Goal: Task Accomplishment & Management: Manage account settings

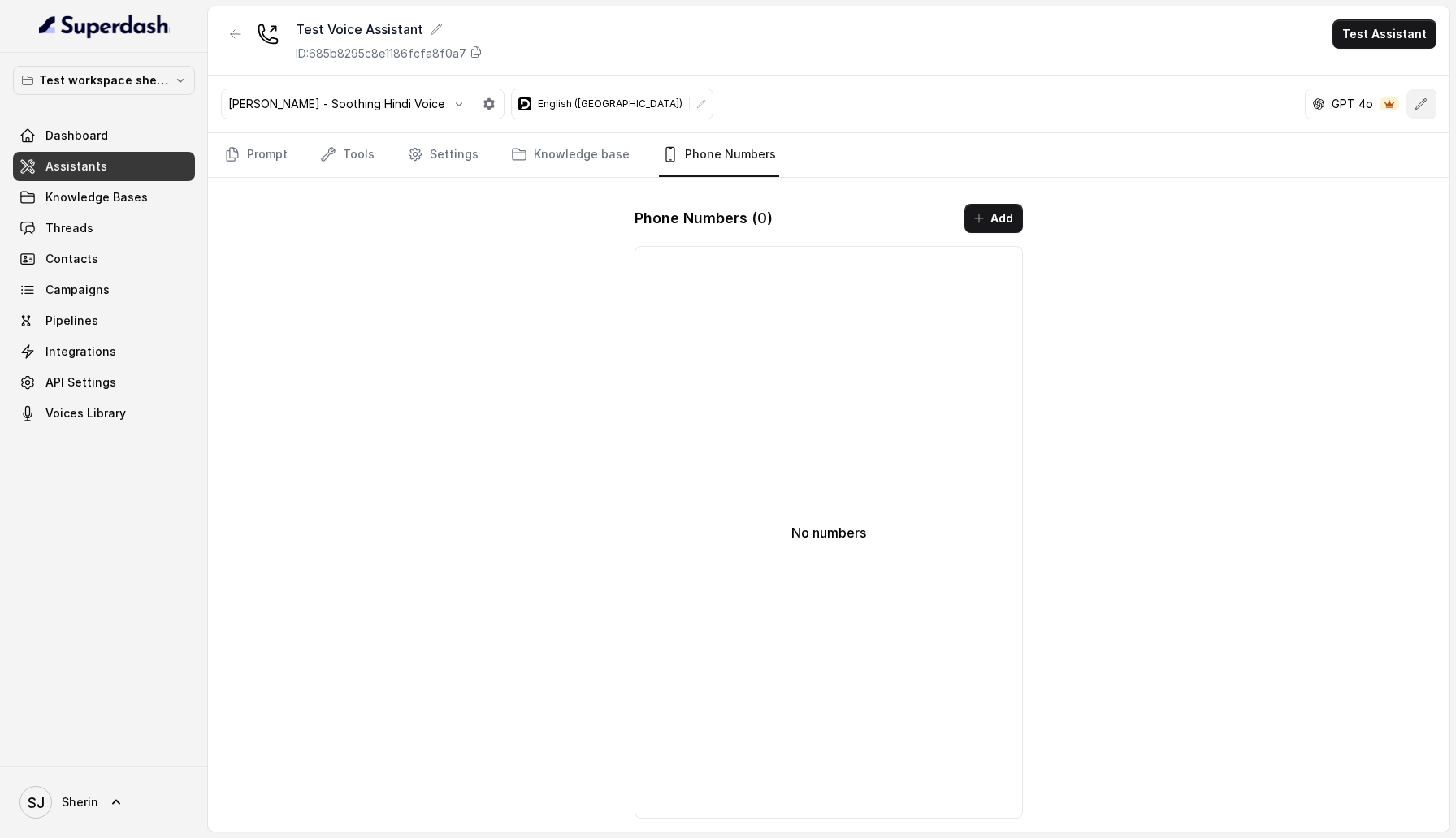
click at [1417, 102] on icon "button" at bounding box center [1420, 104] width 13 height 13
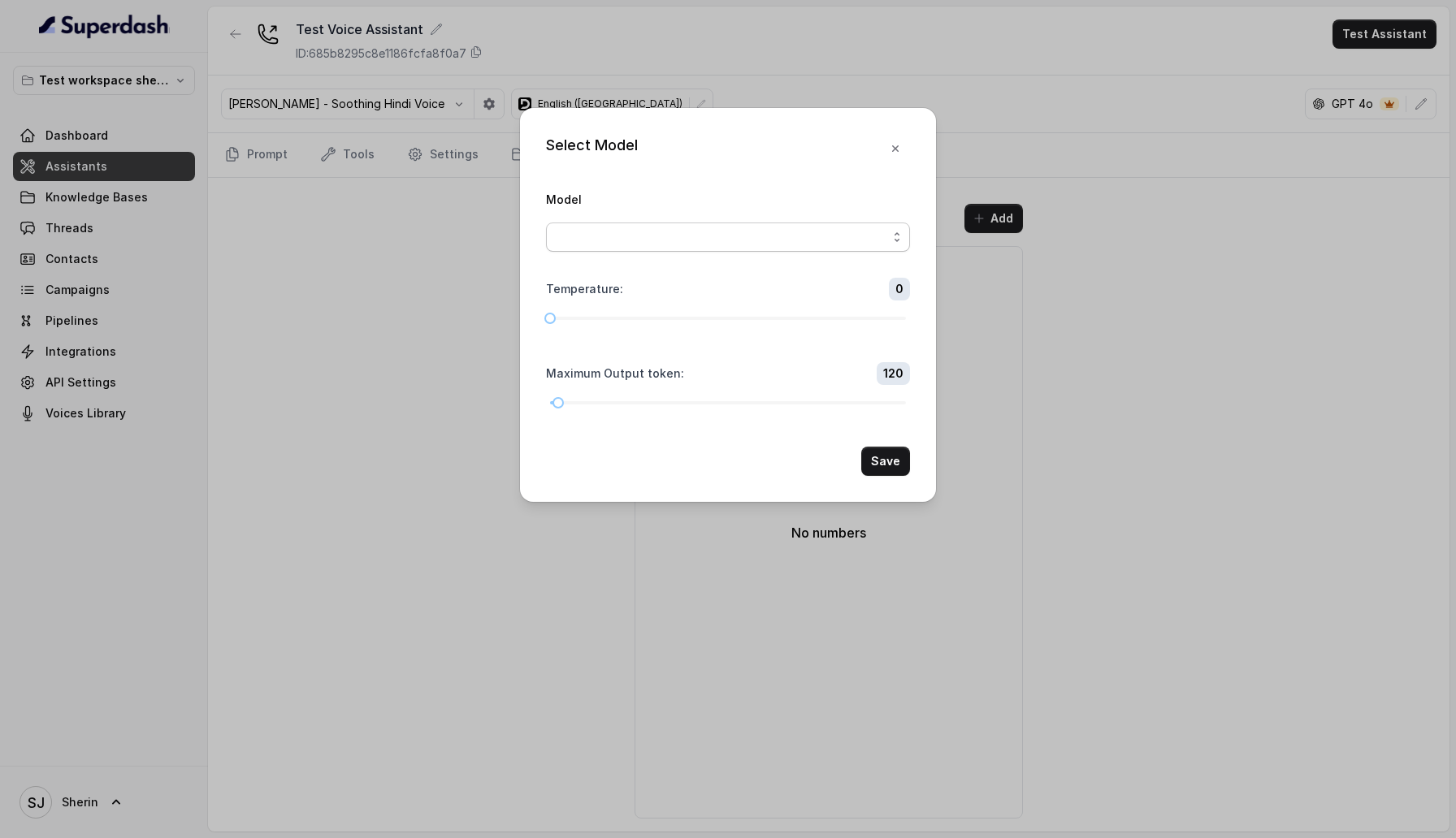
click at [775, 242] on span "button" at bounding box center [728, 236] width 364 height 29
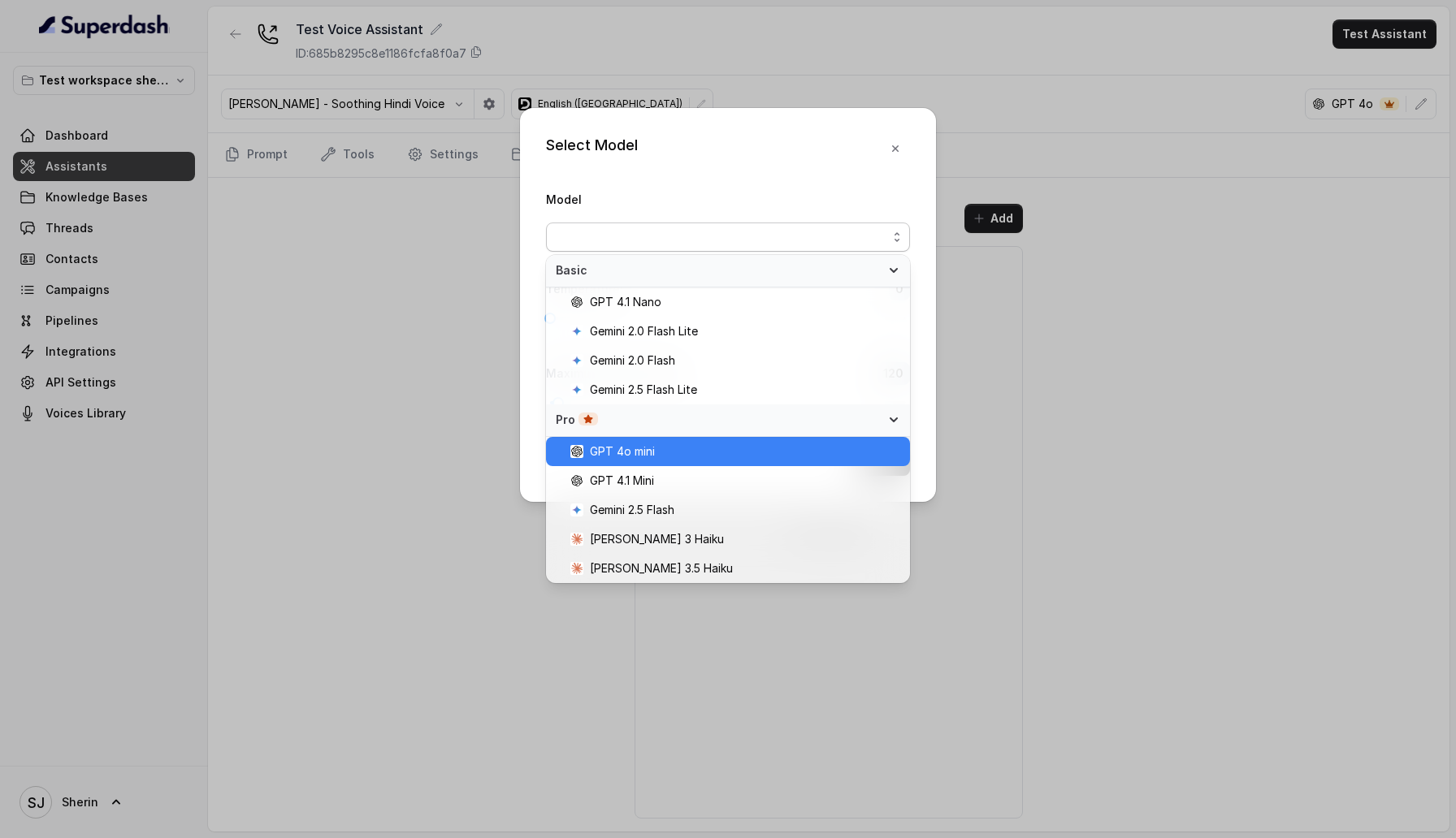
click at [756, 454] on span "GPT 4o mini" at bounding box center [735, 452] width 330 height 19
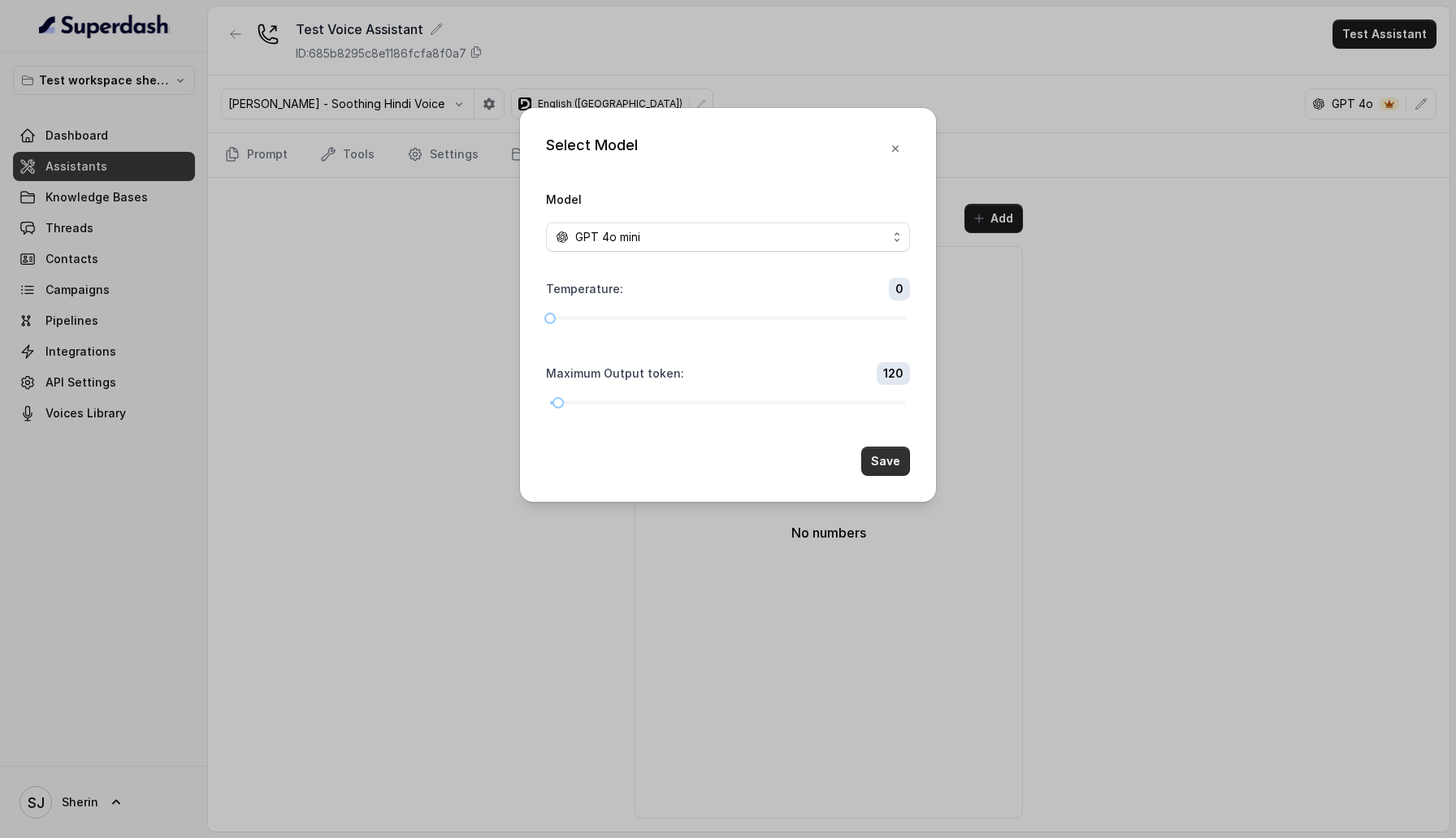
click at [887, 467] on button "Save" at bounding box center [885, 460] width 48 height 29
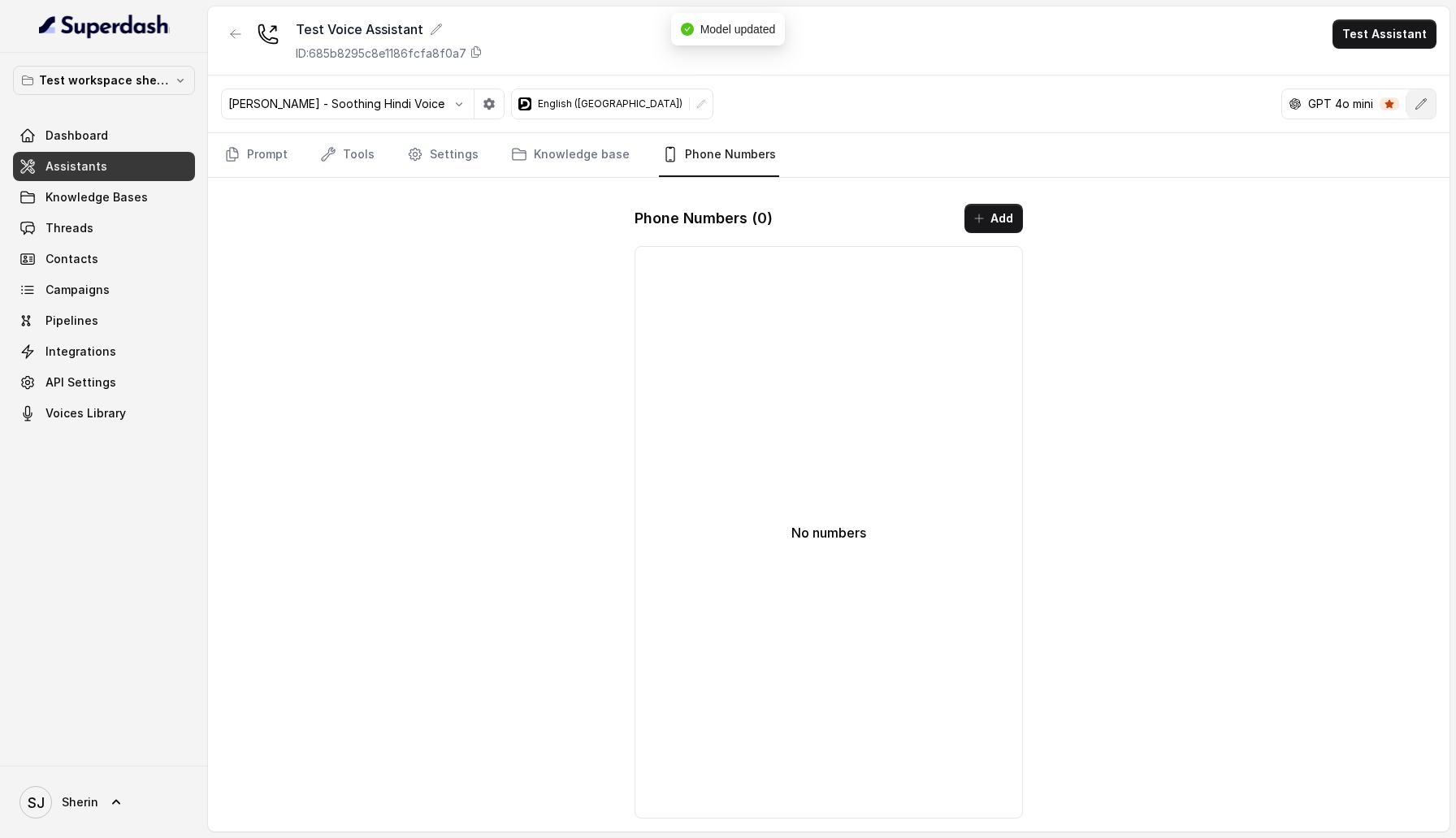
click at [1432, 105] on button "button" at bounding box center [1420, 104] width 29 height 29
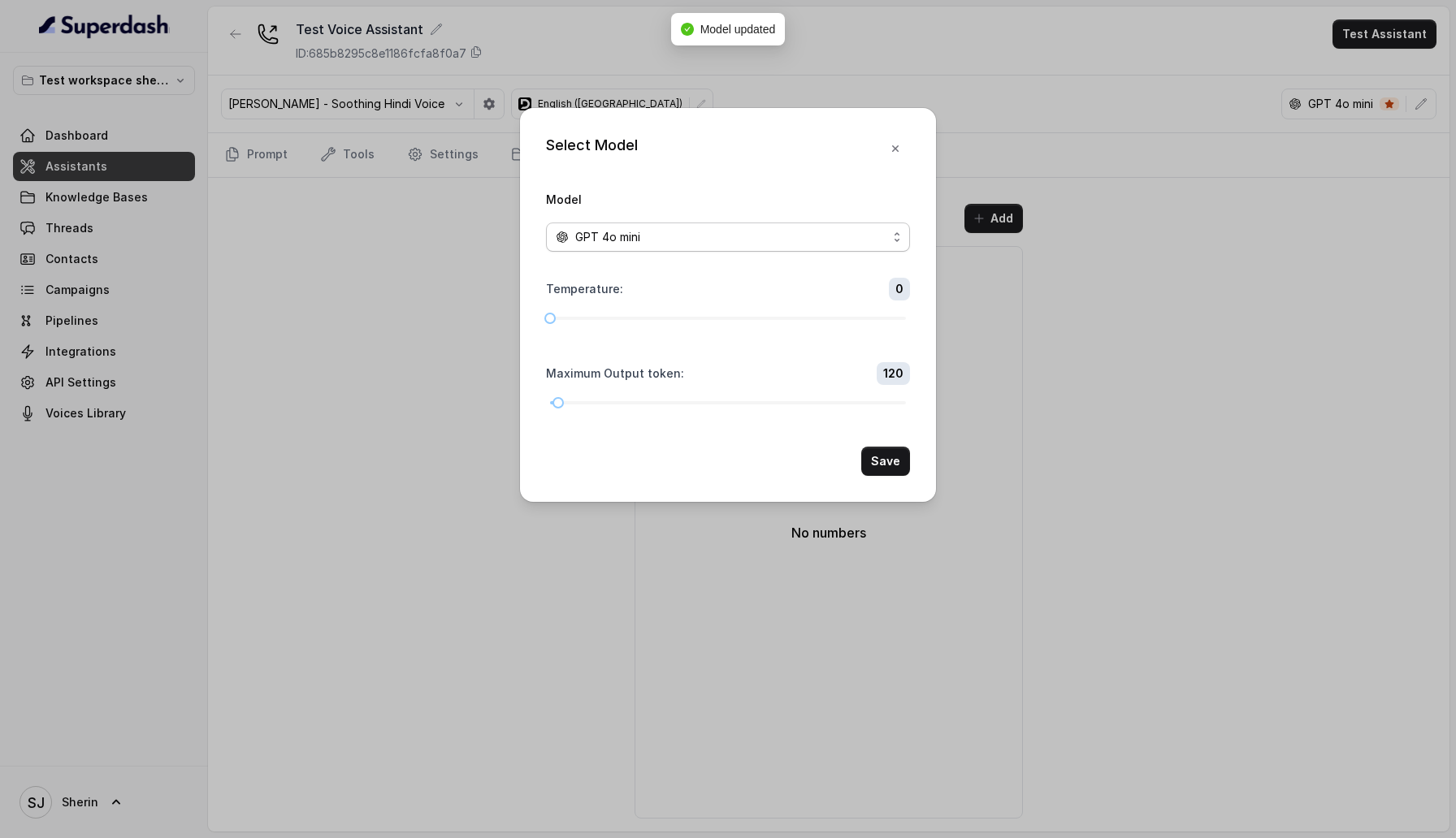
click at [735, 250] on span "GPT 4o mini" at bounding box center [728, 236] width 364 height 29
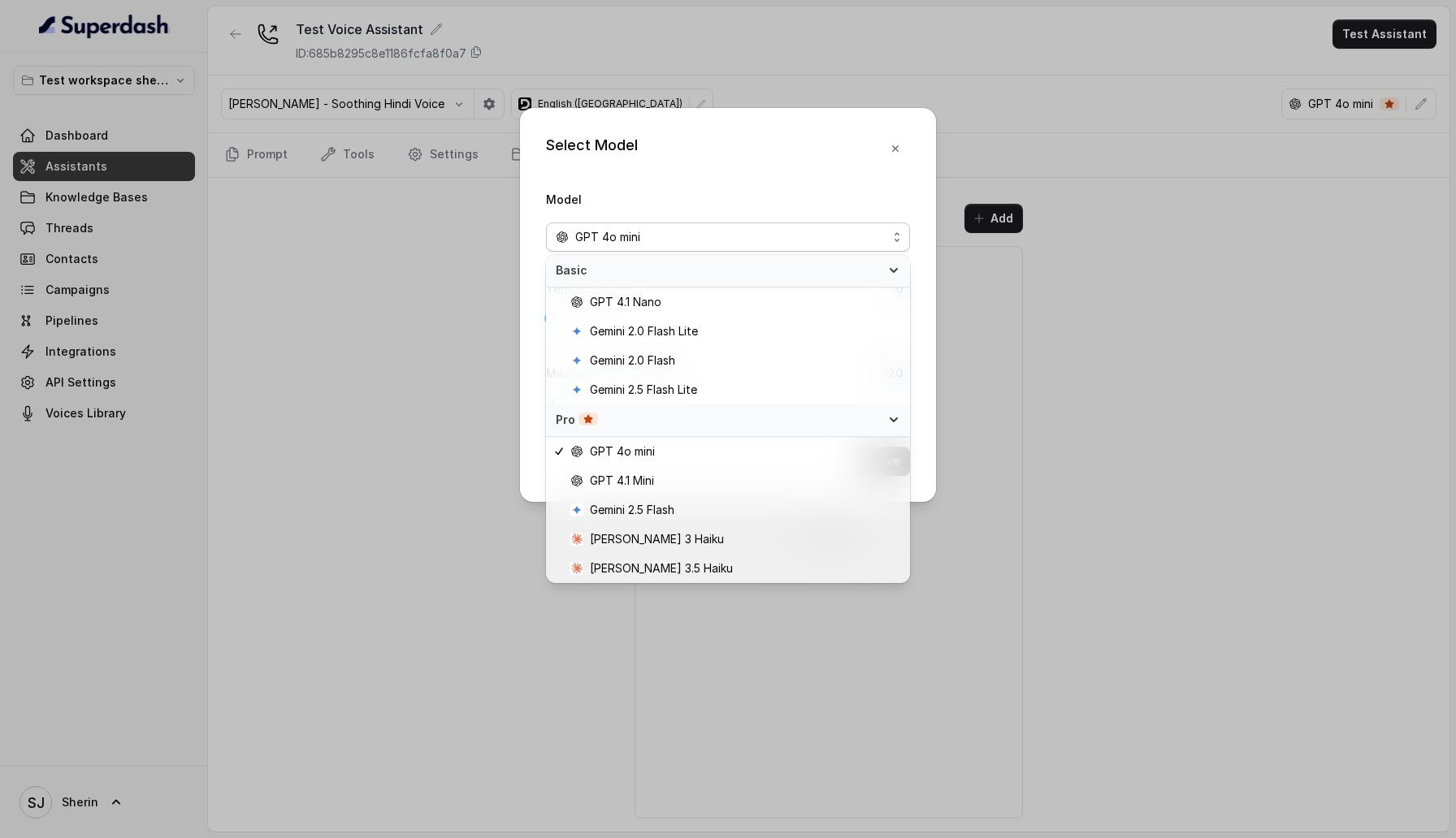
click at [833, 420] on span "Pro" at bounding box center [718, 420] width 325 height 16
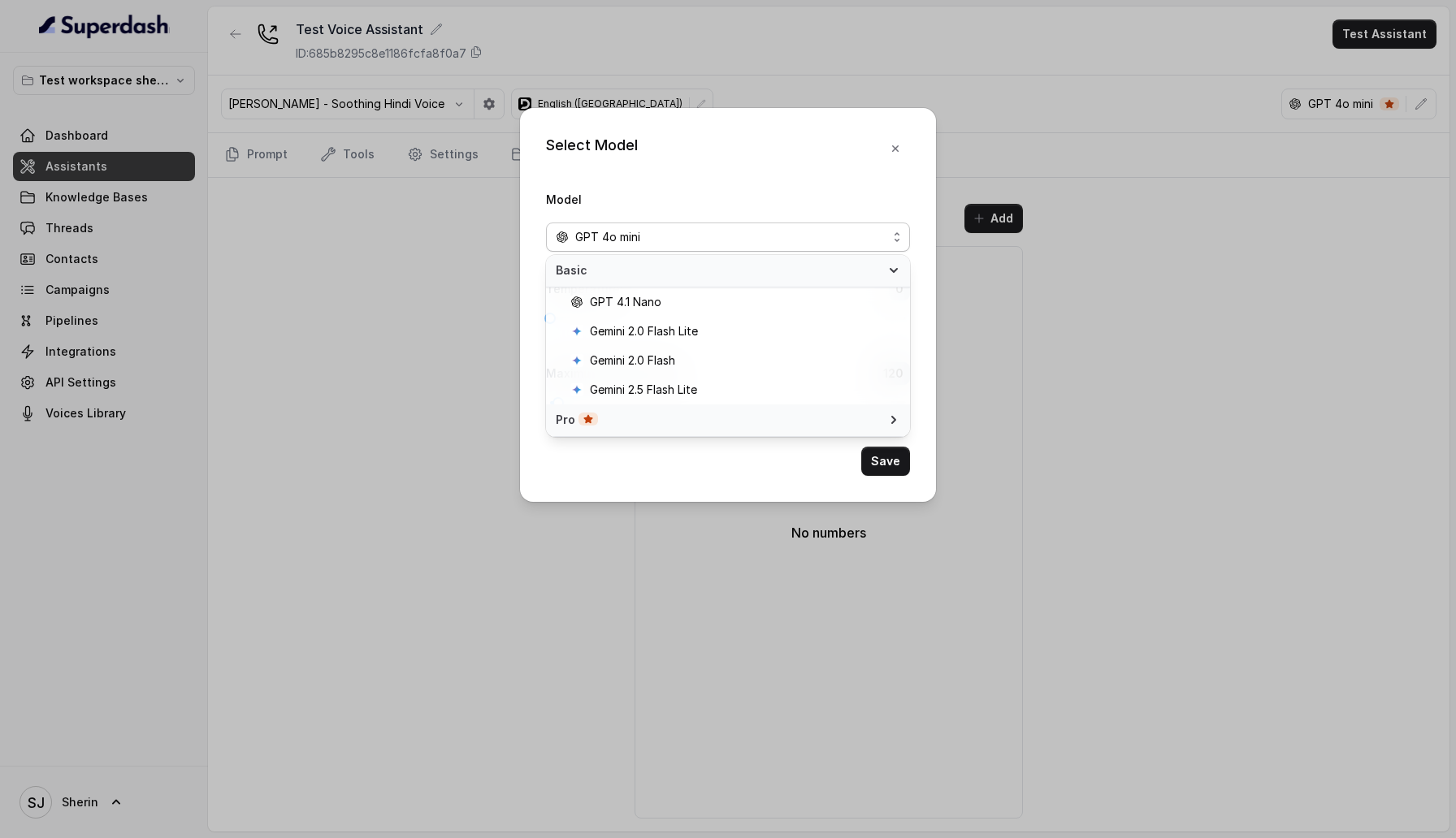
click at [833, 420] on span "Pro" at bounding box center [718, 420] width 325 height 16
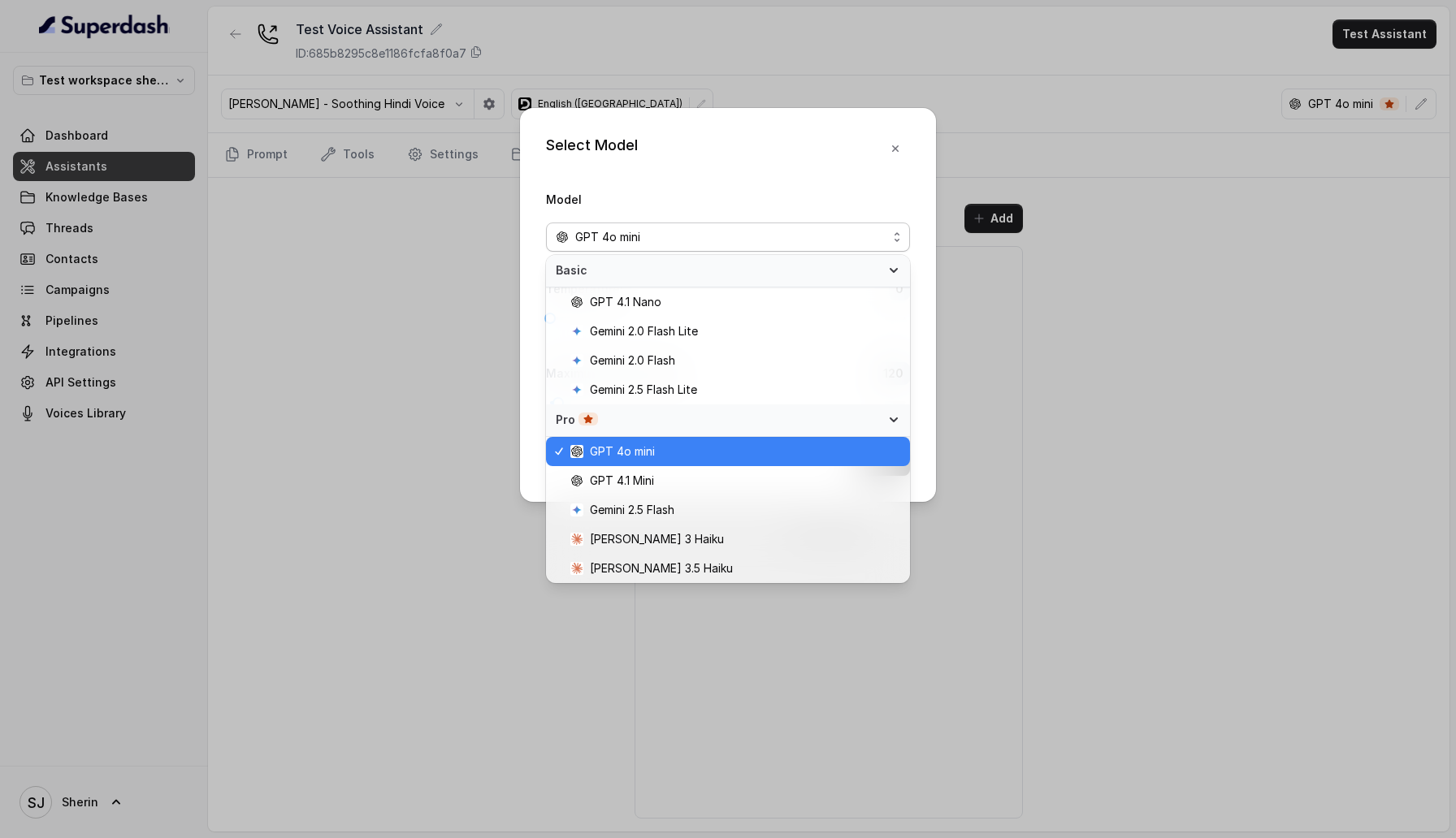
click at [833, 420] on span "Pro" at bounding box center [718, 420] width 325 height 16
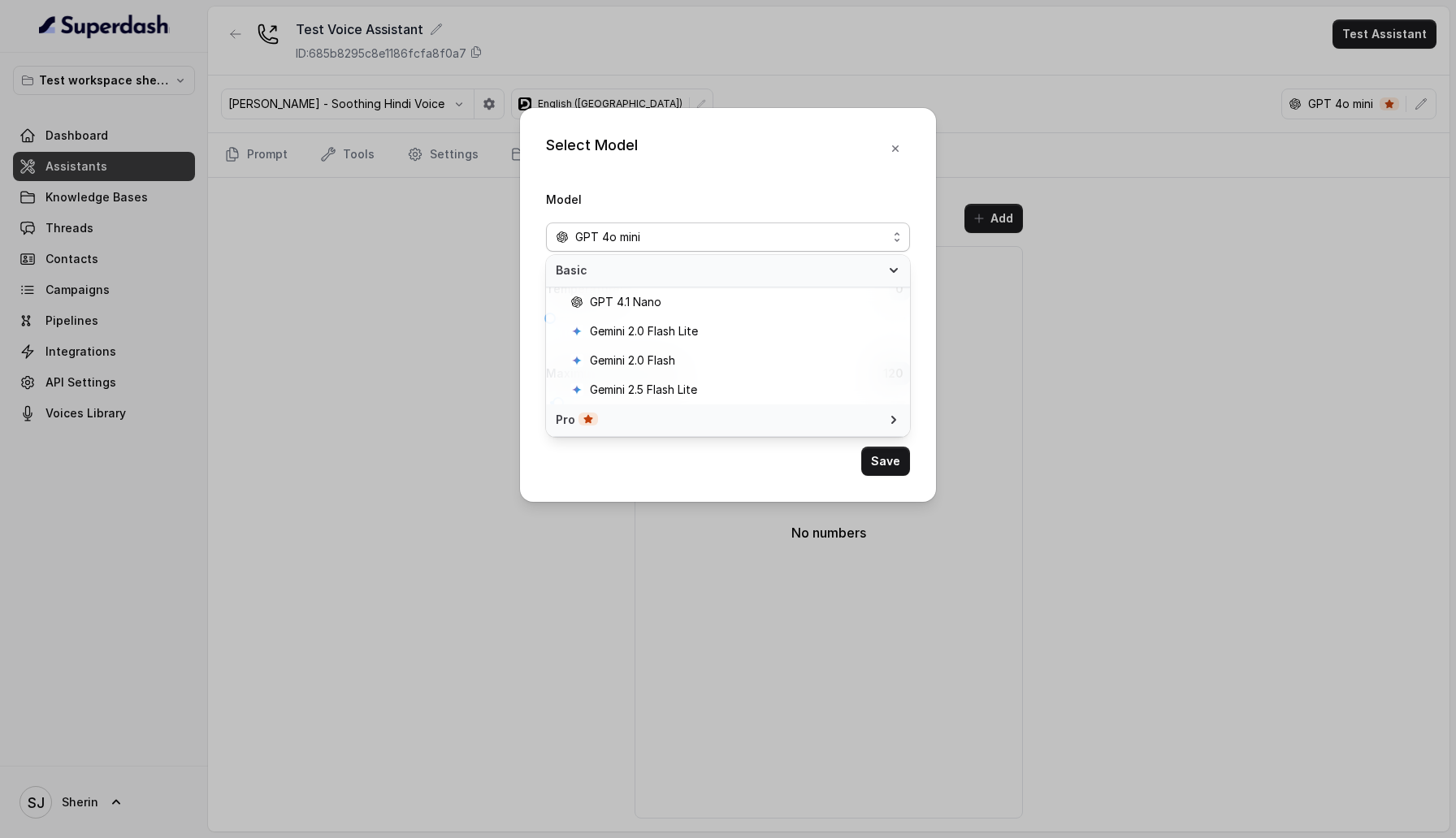
click at [851, 276] on span "Basic" at bounding box center [718, 271] width 325 height 16
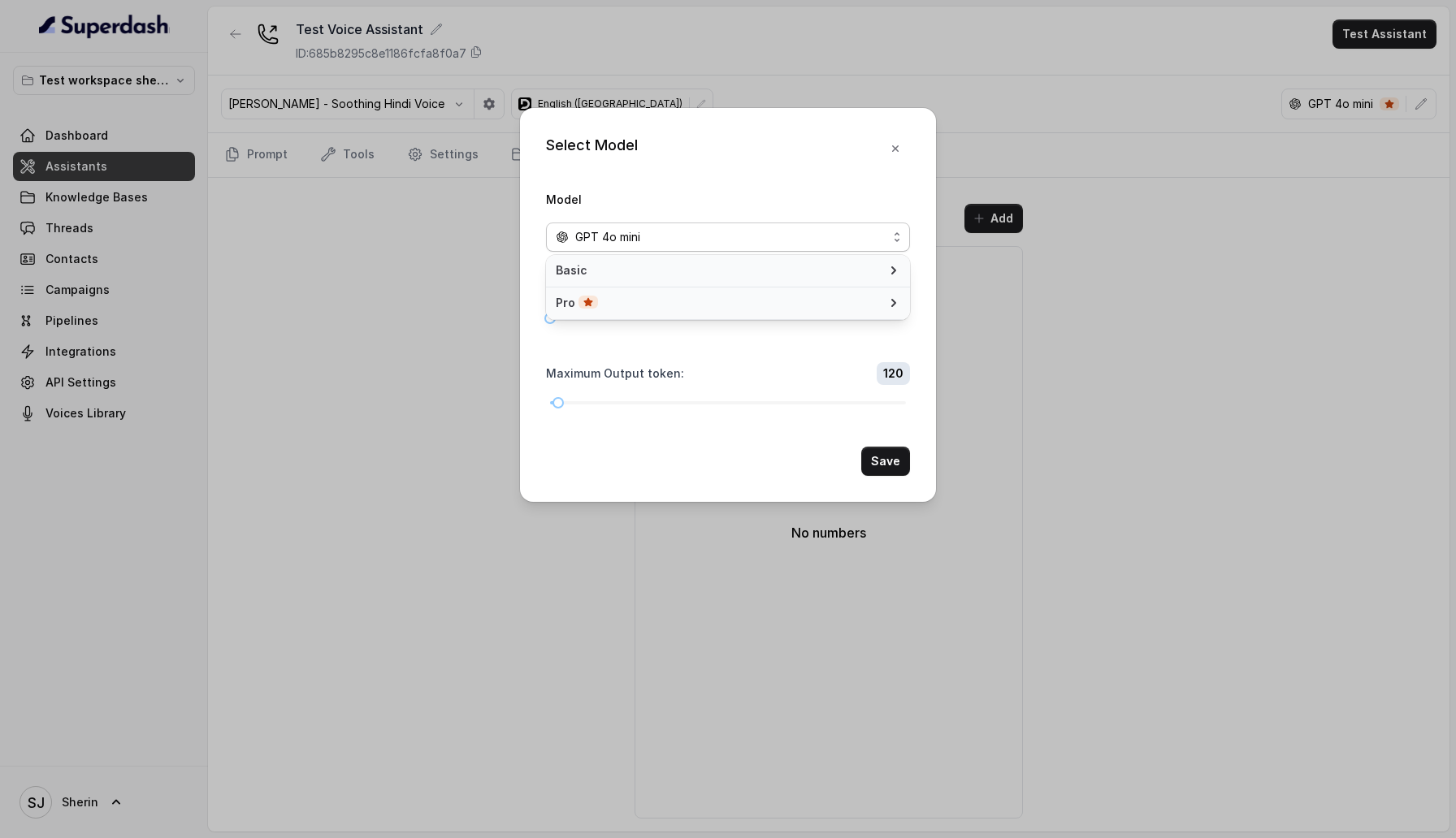
click at [851, 276] on span "Basic" at bounding box center [718, 271] width 325 height 16
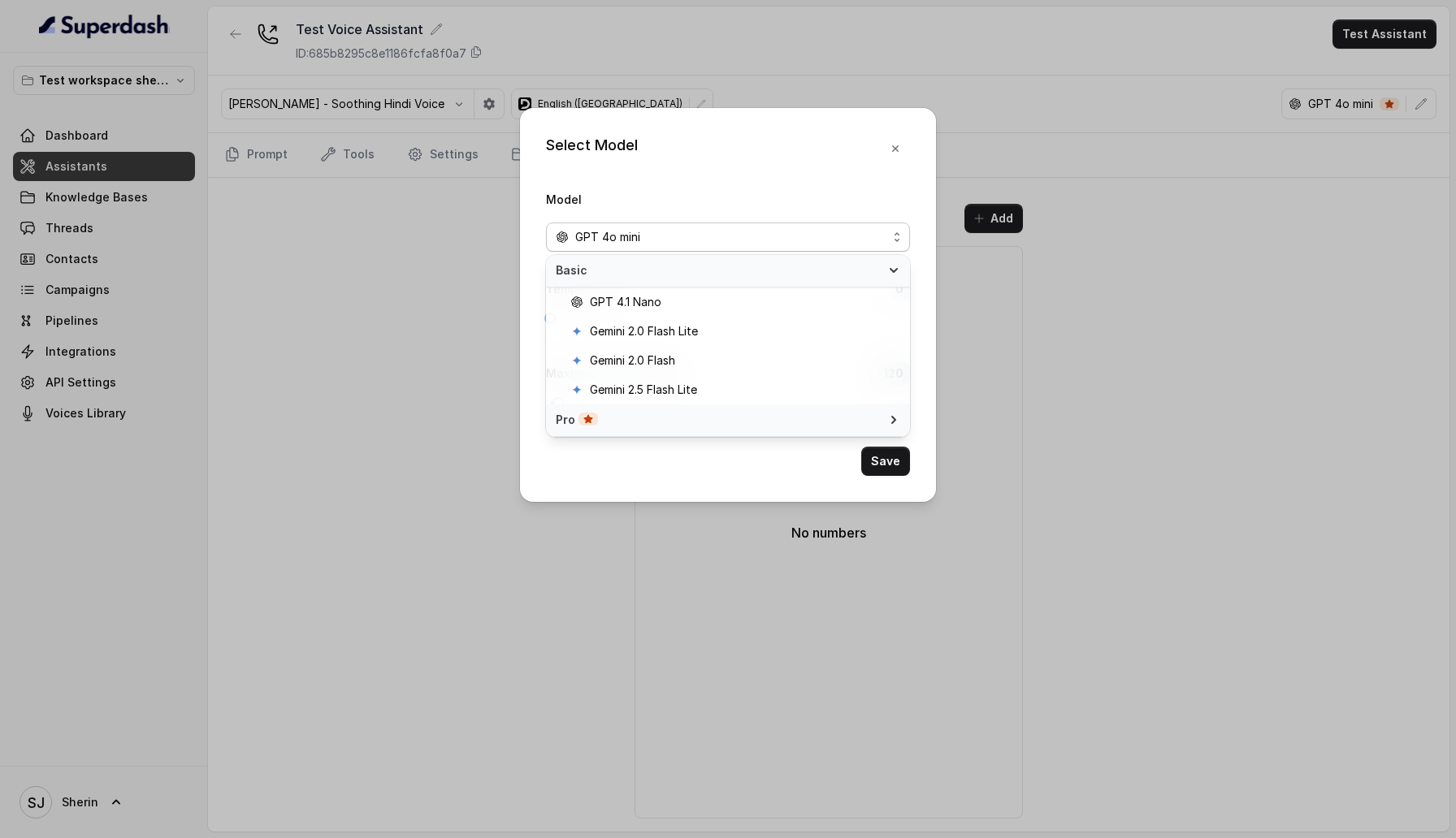
click at [851, 276] on span "Basic" at bounding box center [718, 271] width 325 height 16
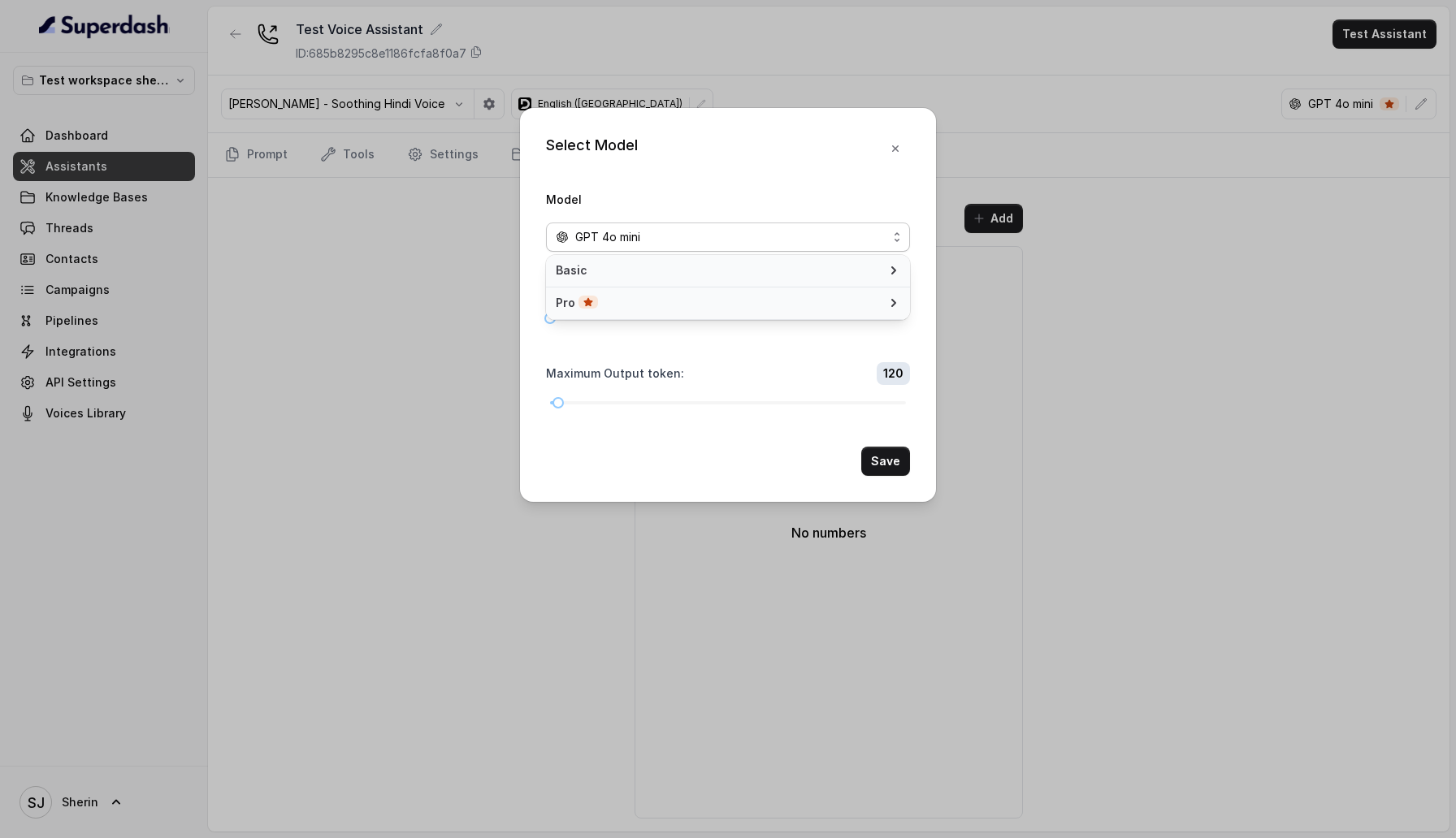
click at [855, 313] on div "Pro" at bounding box center [728, 303] width 364 height 33
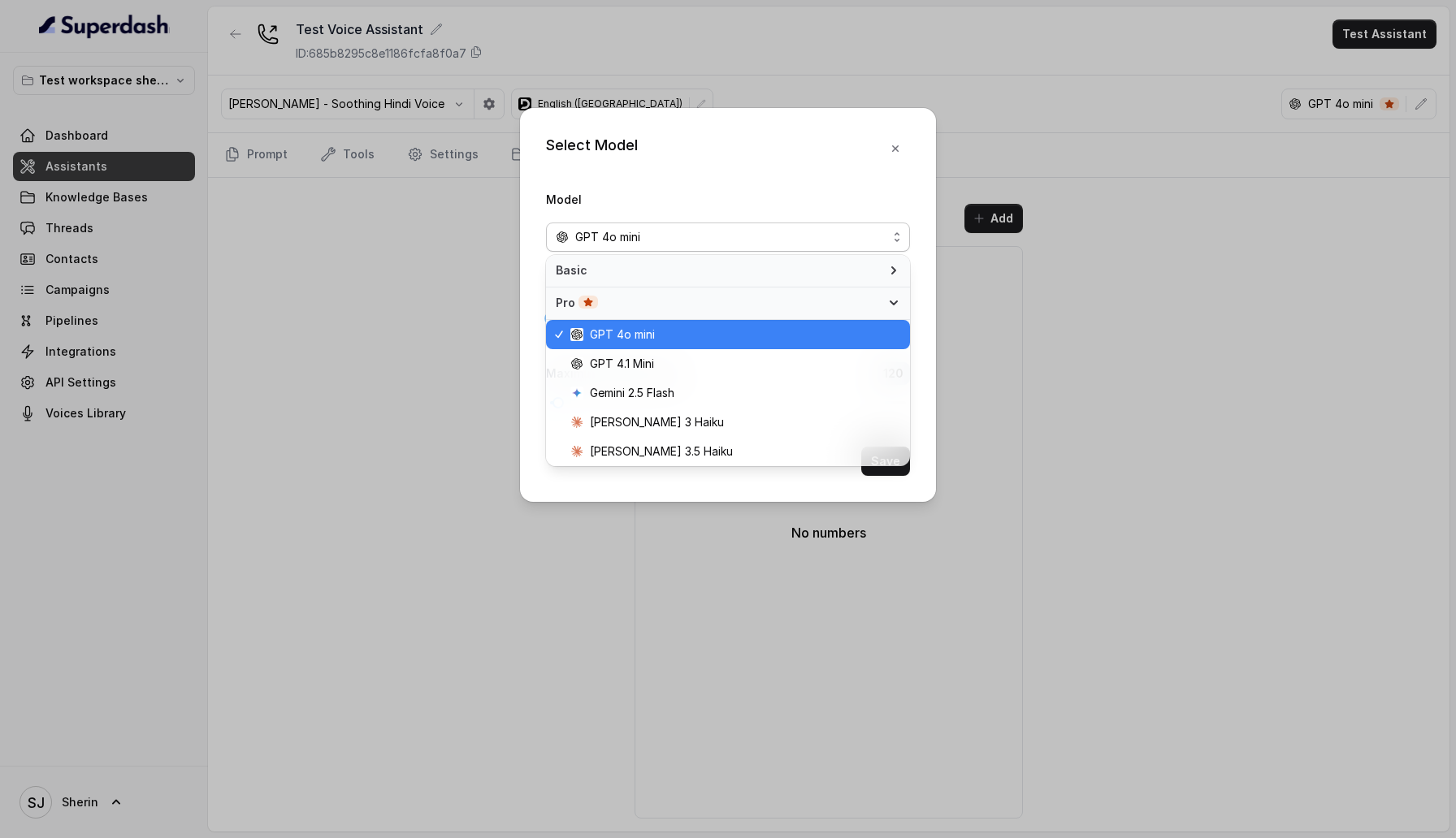
click at [855, 313] on div "Pro" at bounding box center [728, 303] width 364 height 33
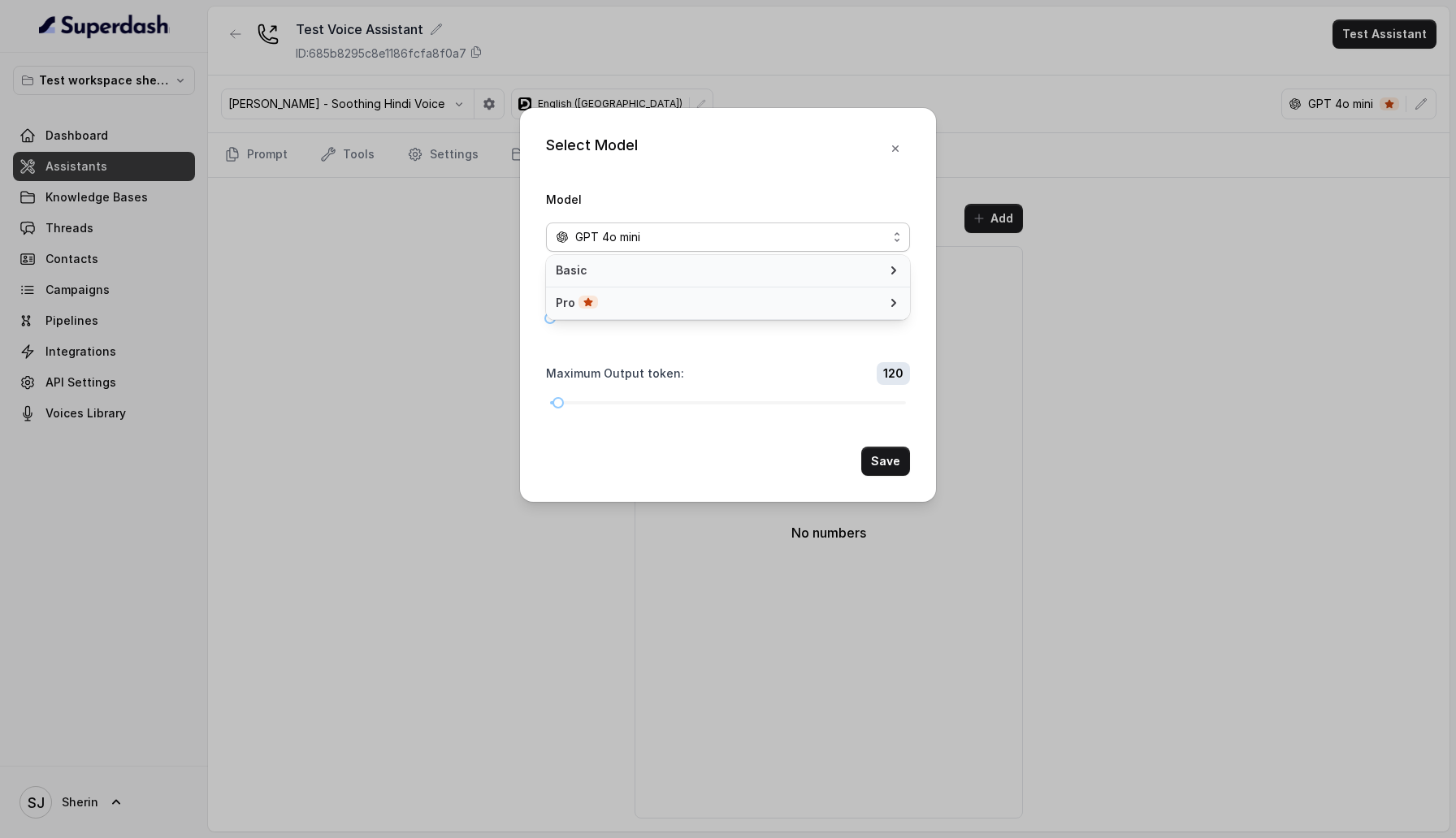
click at [891, 148] on div "Select Model Model GPT 4o mini Temperature : 0 Maximum Output token : 120 Save" at bounding box center [728, 305] width 416 height 394
click at [891, 148] on icon "button" at bounding box center [895, 148] width 13 height 13
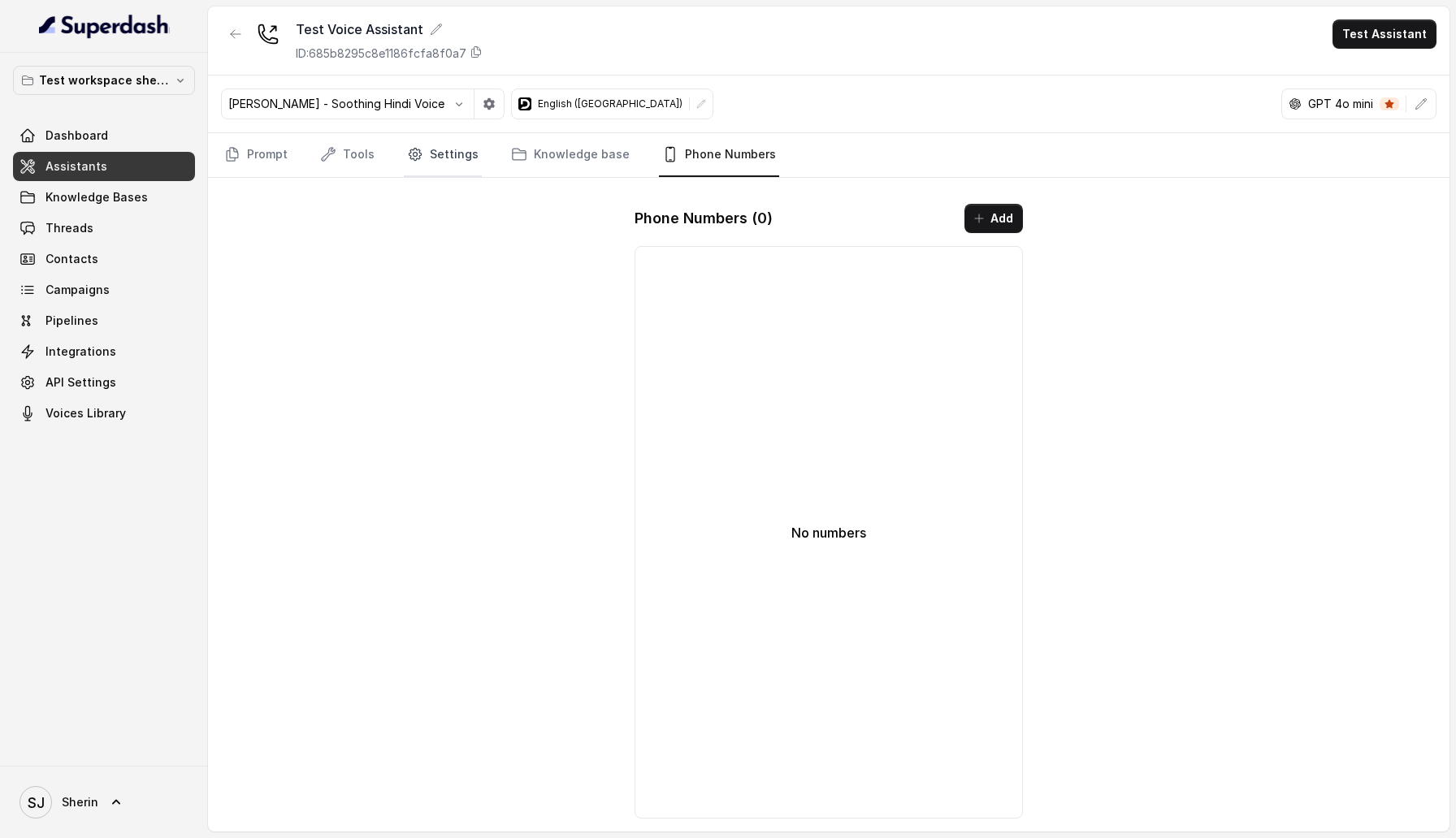
click at [436, 160] on link "Settings" at bounding box center [442, 155] width 78 height 44
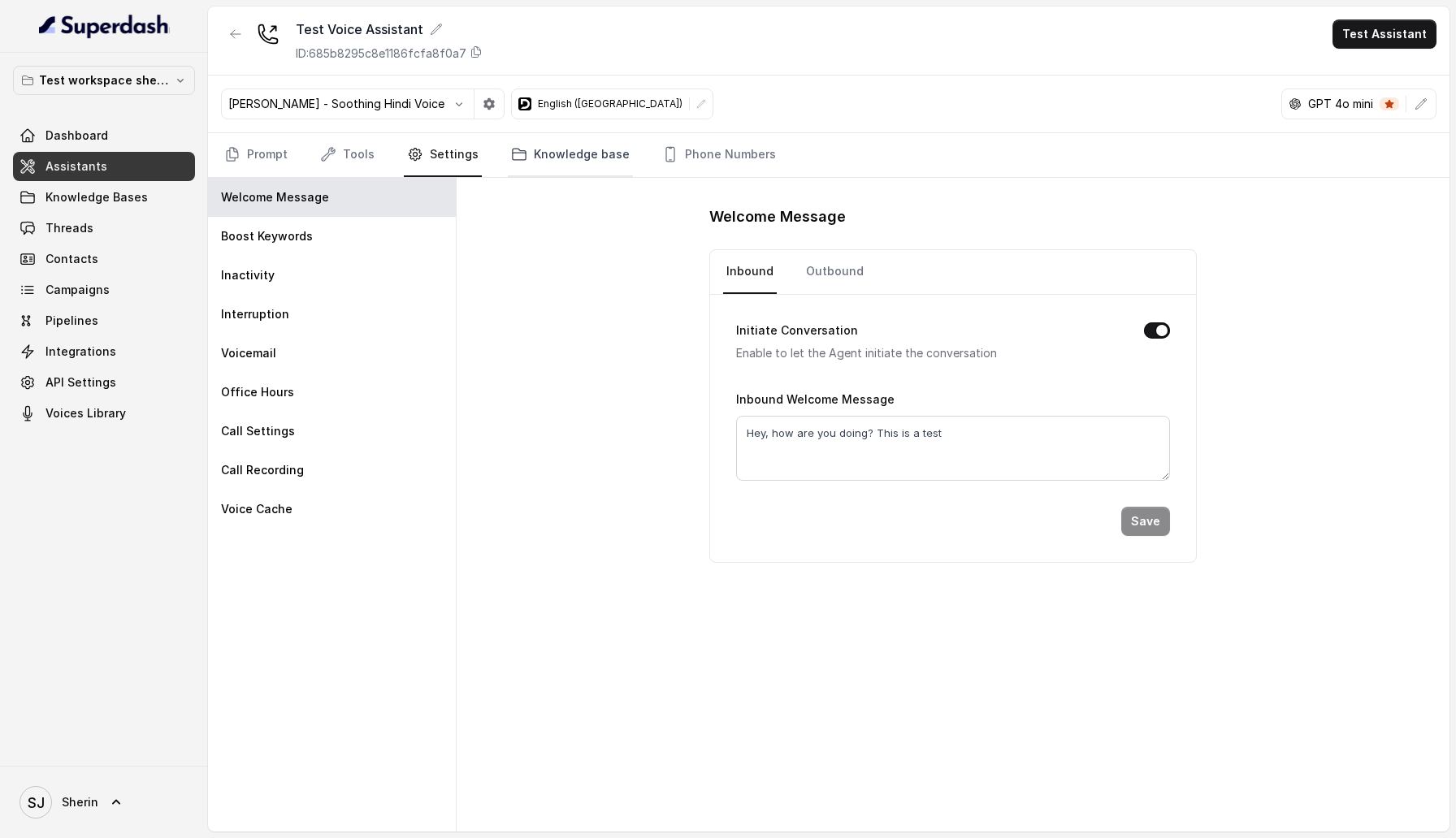
click at [548, 160] on link "Knowledge base" at bounding box center [570, 155] width 125 height 44
